Goal: Task Accomplishment & Management: Manage account settings

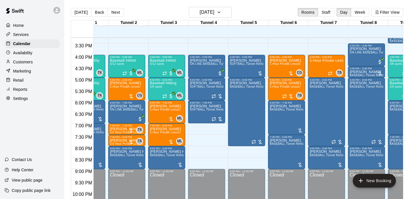
scroll to position [350, 25]
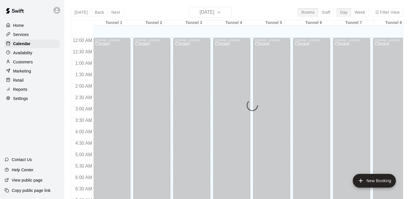
scroll to position [236, 0]
